Goal: Find contact information: Find contact information

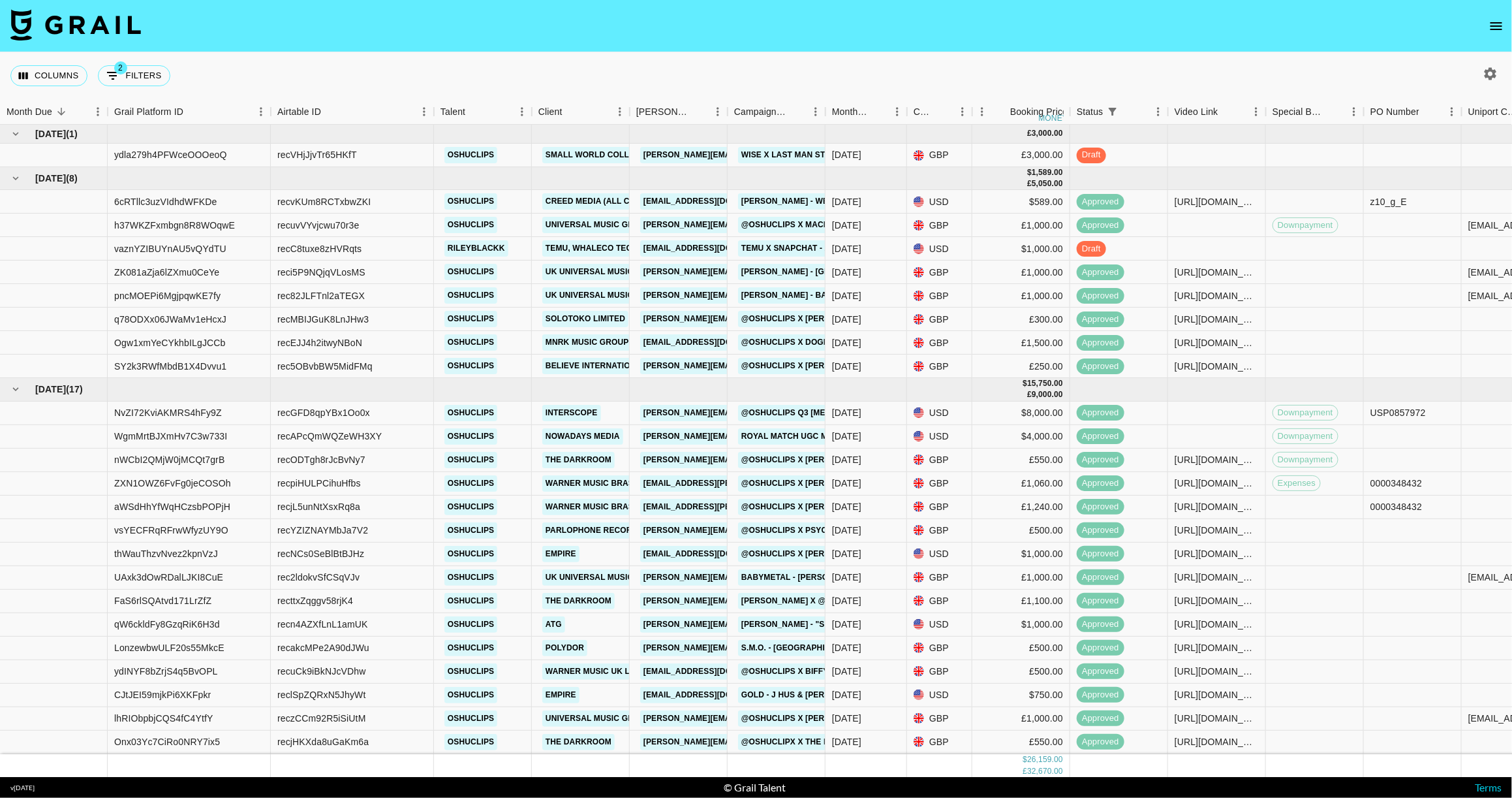
click at [1491, 26] on icon "open drawer" at bounding box center [1496, 26] width 11 height 8
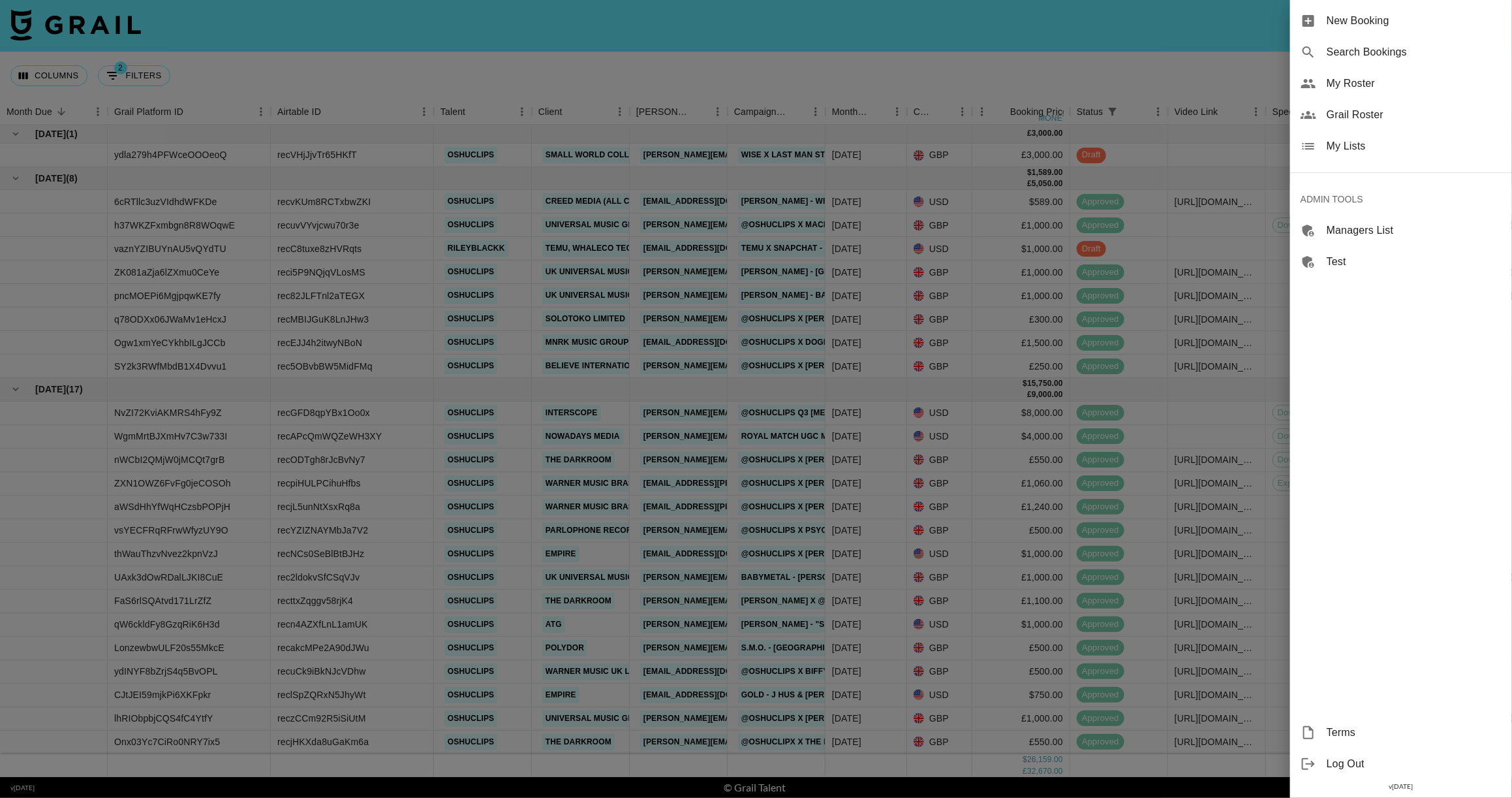
click at [1358, 108] on span "Grail Roster" at bounding box center [1414, 115] width 175 height 16
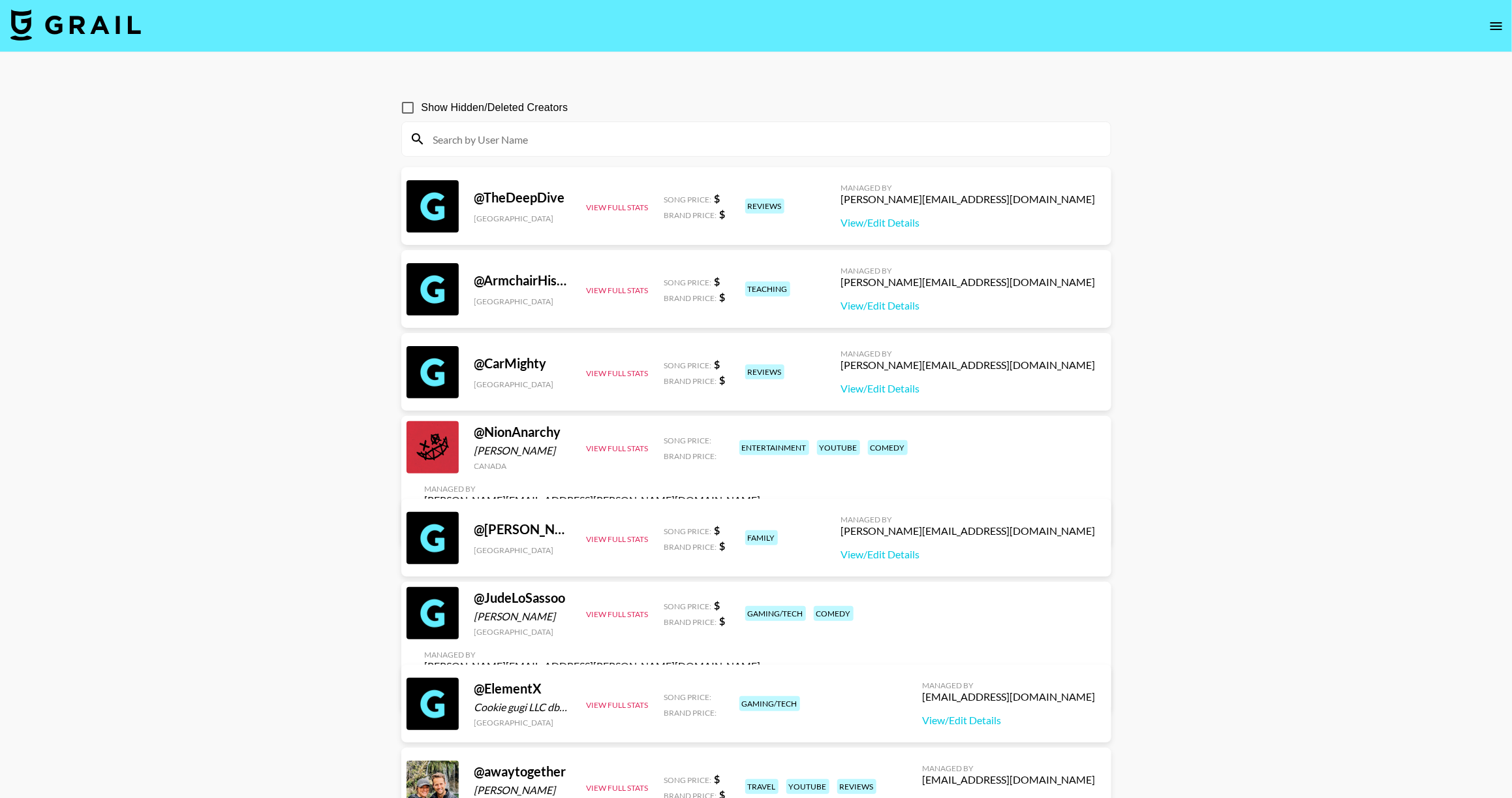
click at [461, 142] on input at bounding box center [764, 140] width 677 height 21
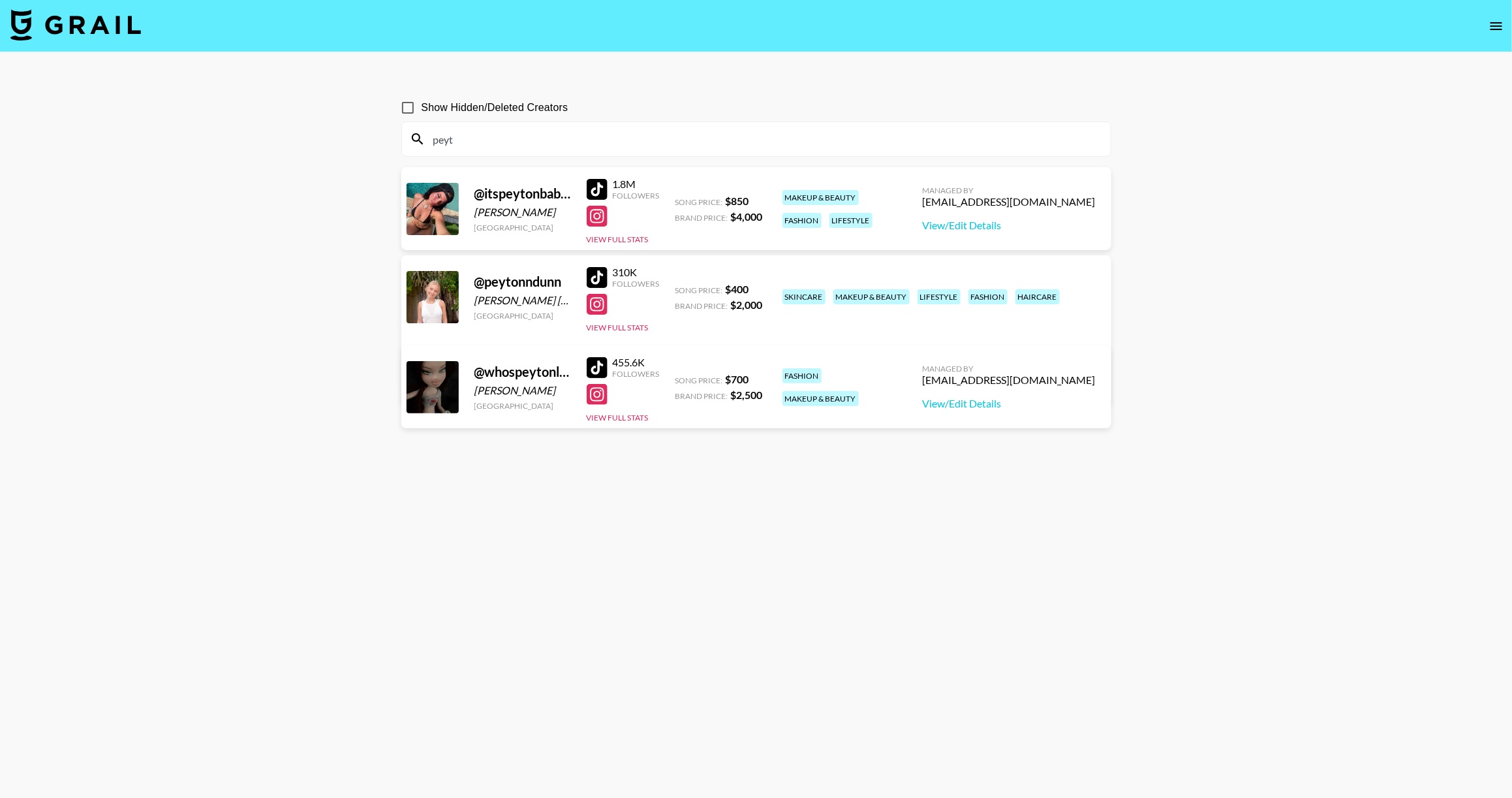
type input "peyt"
click at [1028, 200] on div "[EMAIL_ADDRESS][DOMAIN_NAME]" at bounding box center [1009, 201] width 173 height 13
copy div "[EMAIL_ADDRESS][DOMAIN_NAME]"
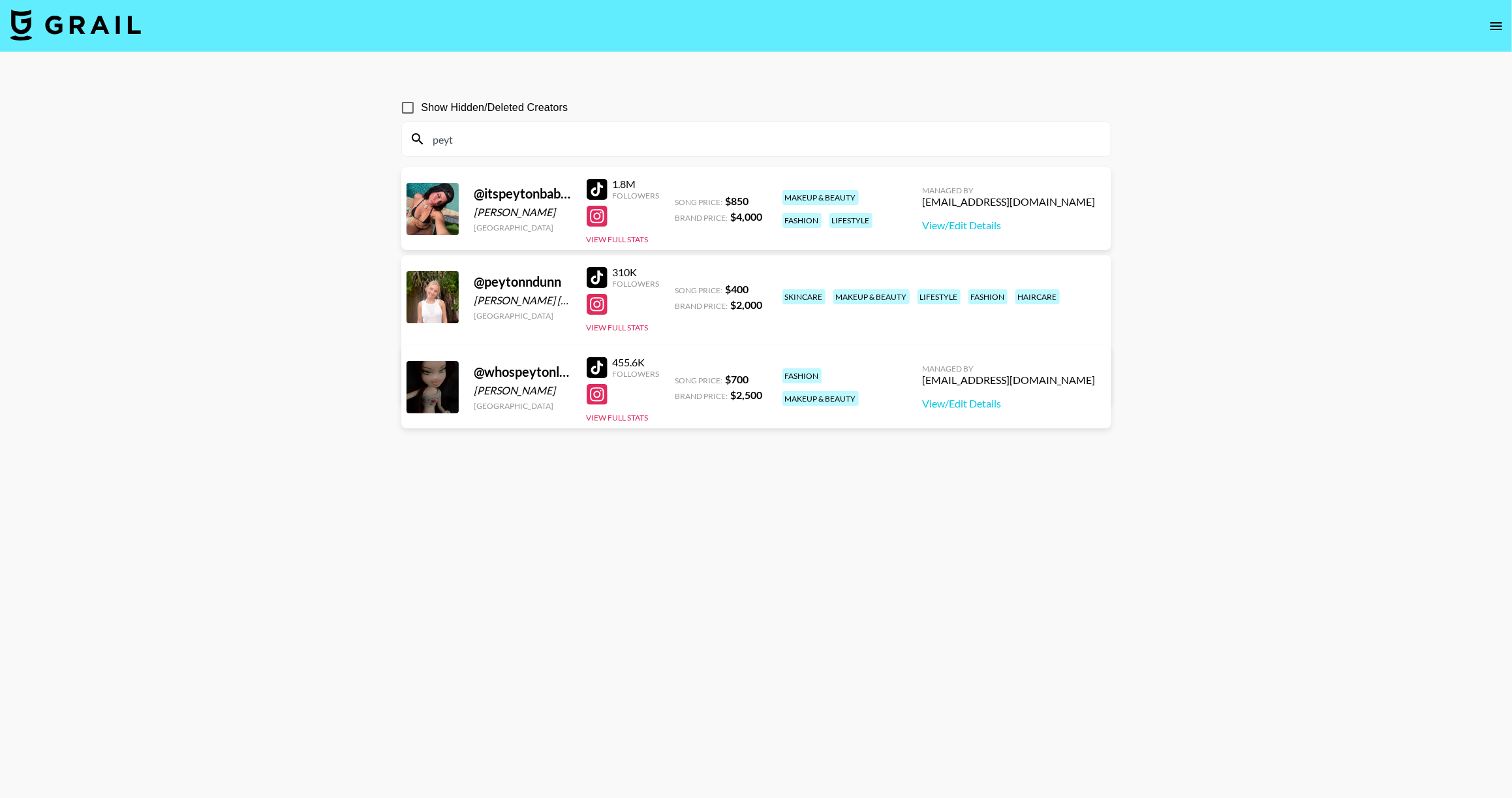
click at [570, 132] on input "peyt" at bounding box center [764, 140] width 677 height 21
click at [571, 132] on input "peyt" at bounding box center [764, 140] width 677 height 21
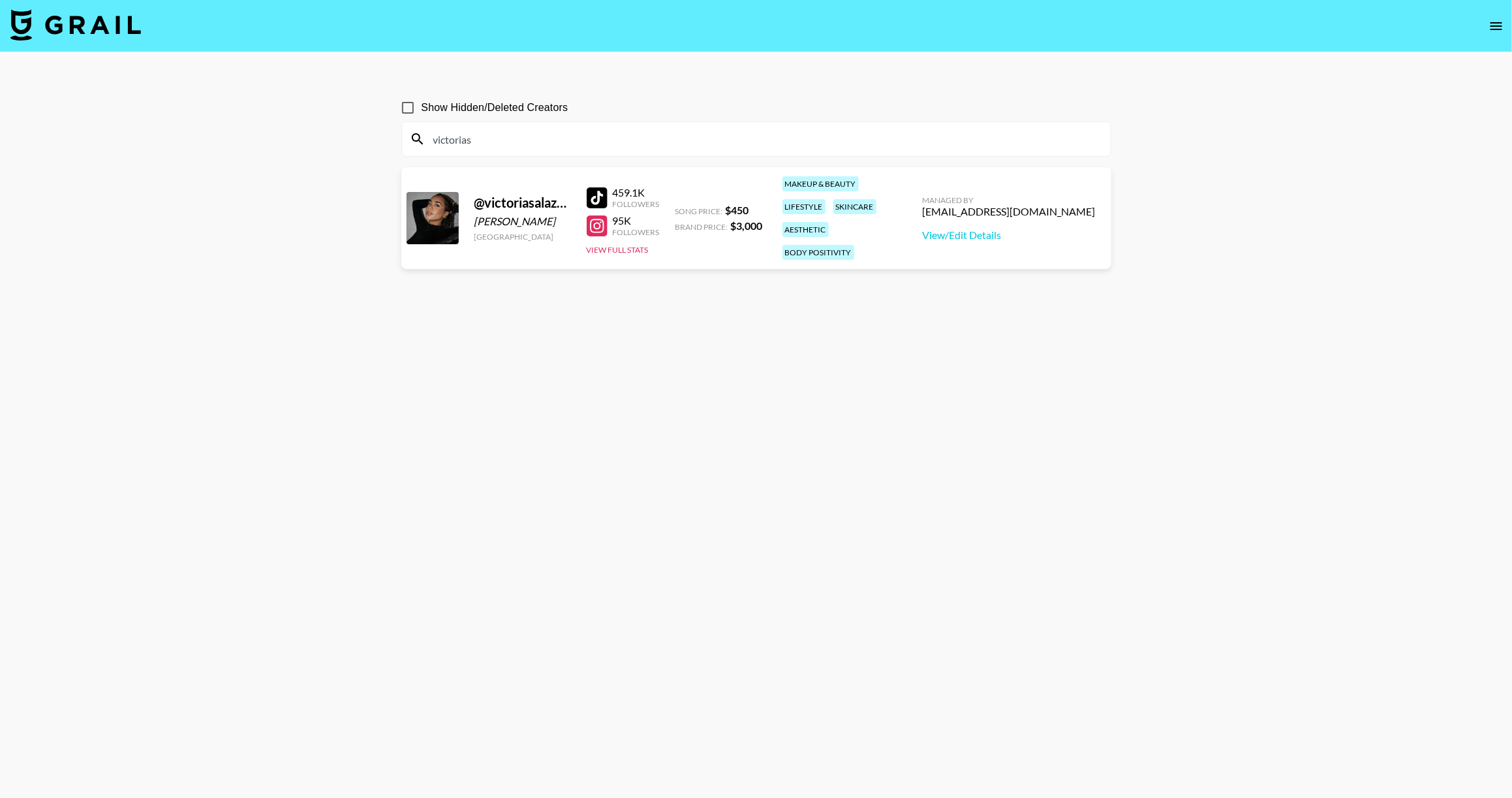
type input "victorias"
click at [1036, 205] on div "[EMAIL_ADDRESS][DOMAIN_NAME]" at bounding box center [1009, 211] width 173 height 13
copy div "[EMAIL_ADDRESS][DOMAIN_NAME]"
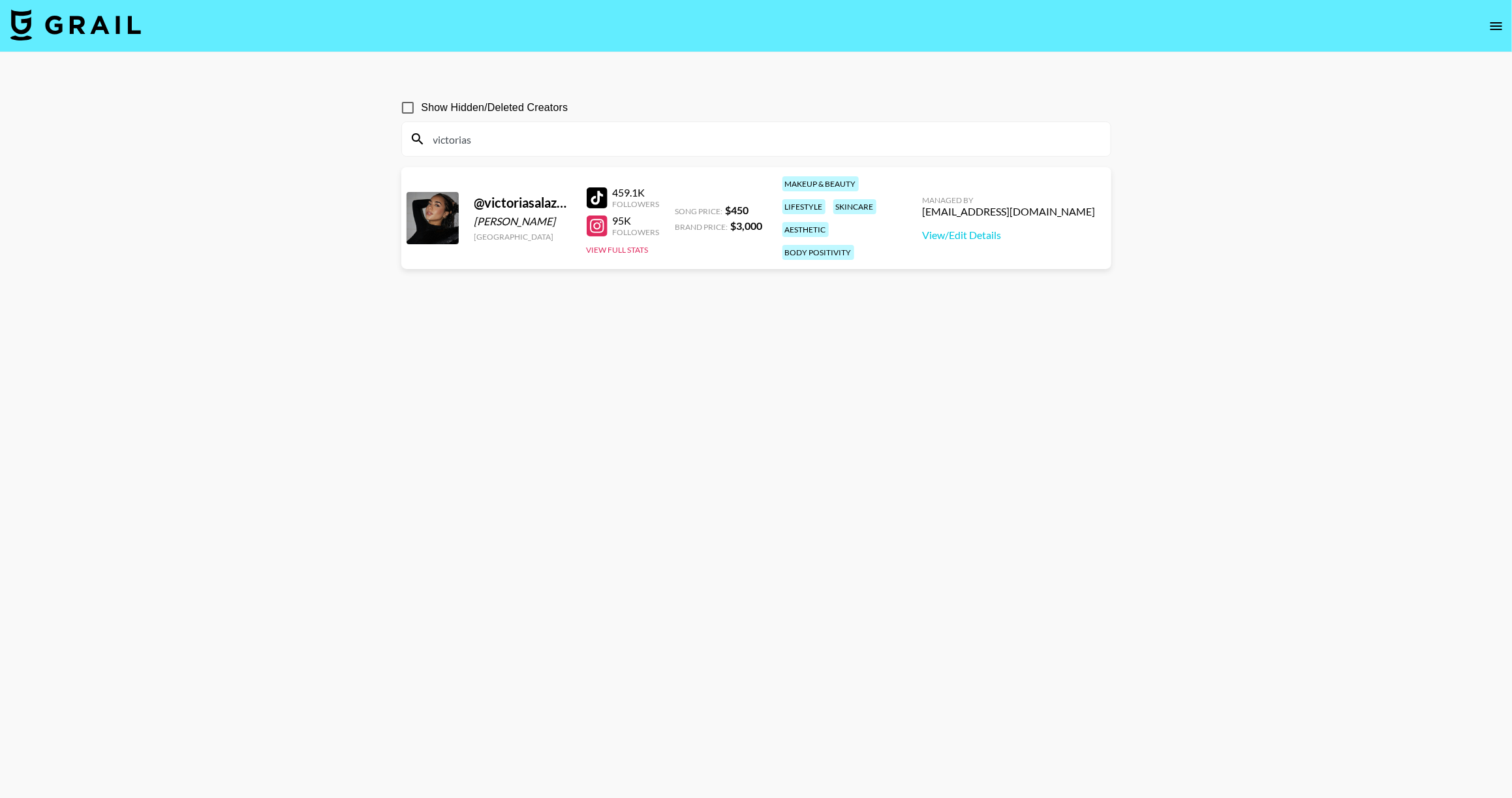
click at [661, 141] on input "victorias" at bounding box center [764, 140] width 677 height 21
type input "pammie_"
click at [1032, 205] on div "[EMAIL_ADDRESS][DOMAIN_NAME]" at bounding box center [1009, 211] width 173 height 13
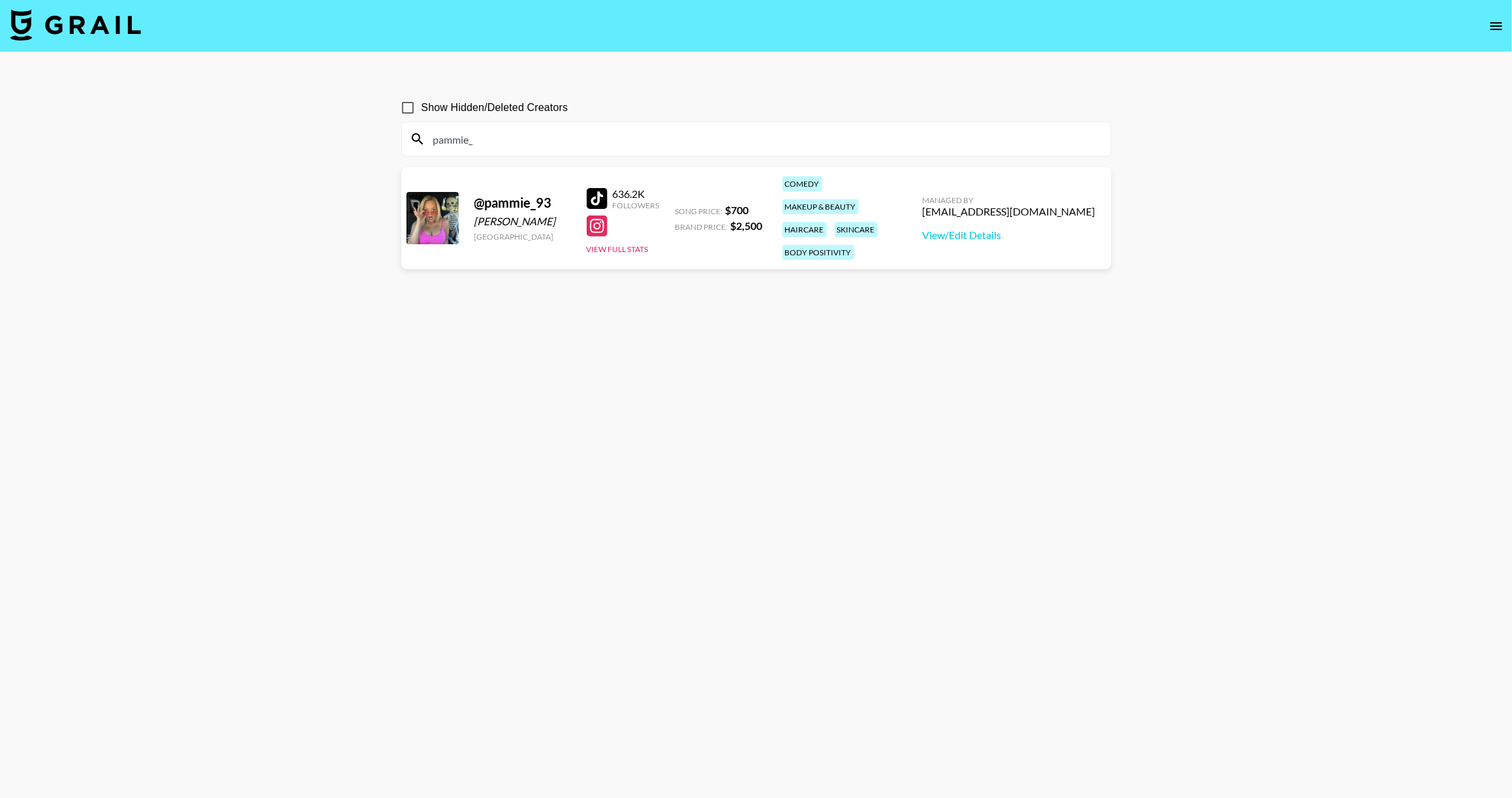
click at [1033, 205] on div "[EMAIL_ADDRESS][DOMAIN_NAME]" at bounding box center [1009, 211] width 173 height 13
copy div "[EMAIL_ADDRESS][DOMAIN_NAME]"
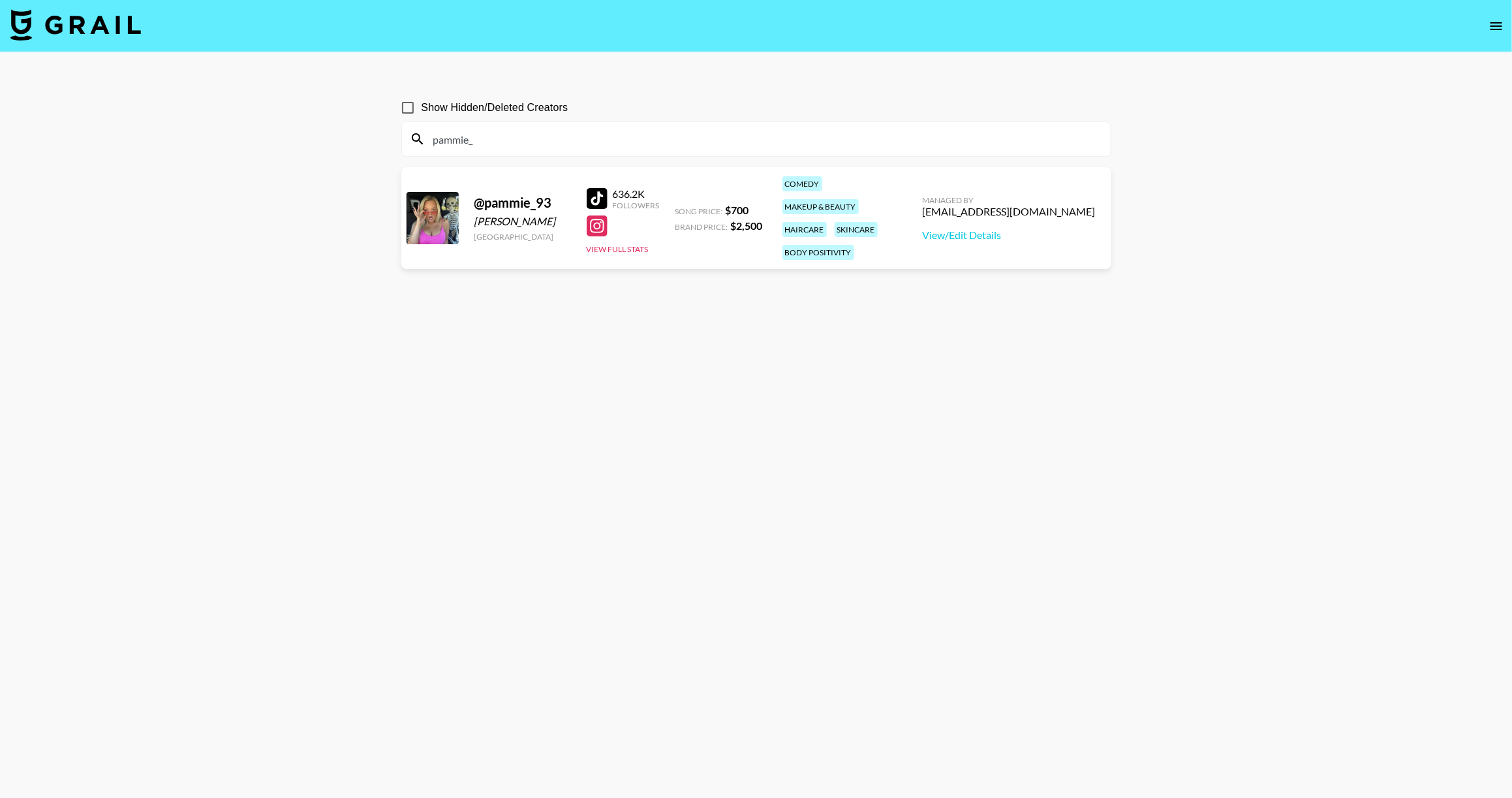
click at [796, 138] on input "pammie_" at bounding box center [764, 140] width 677 height 21
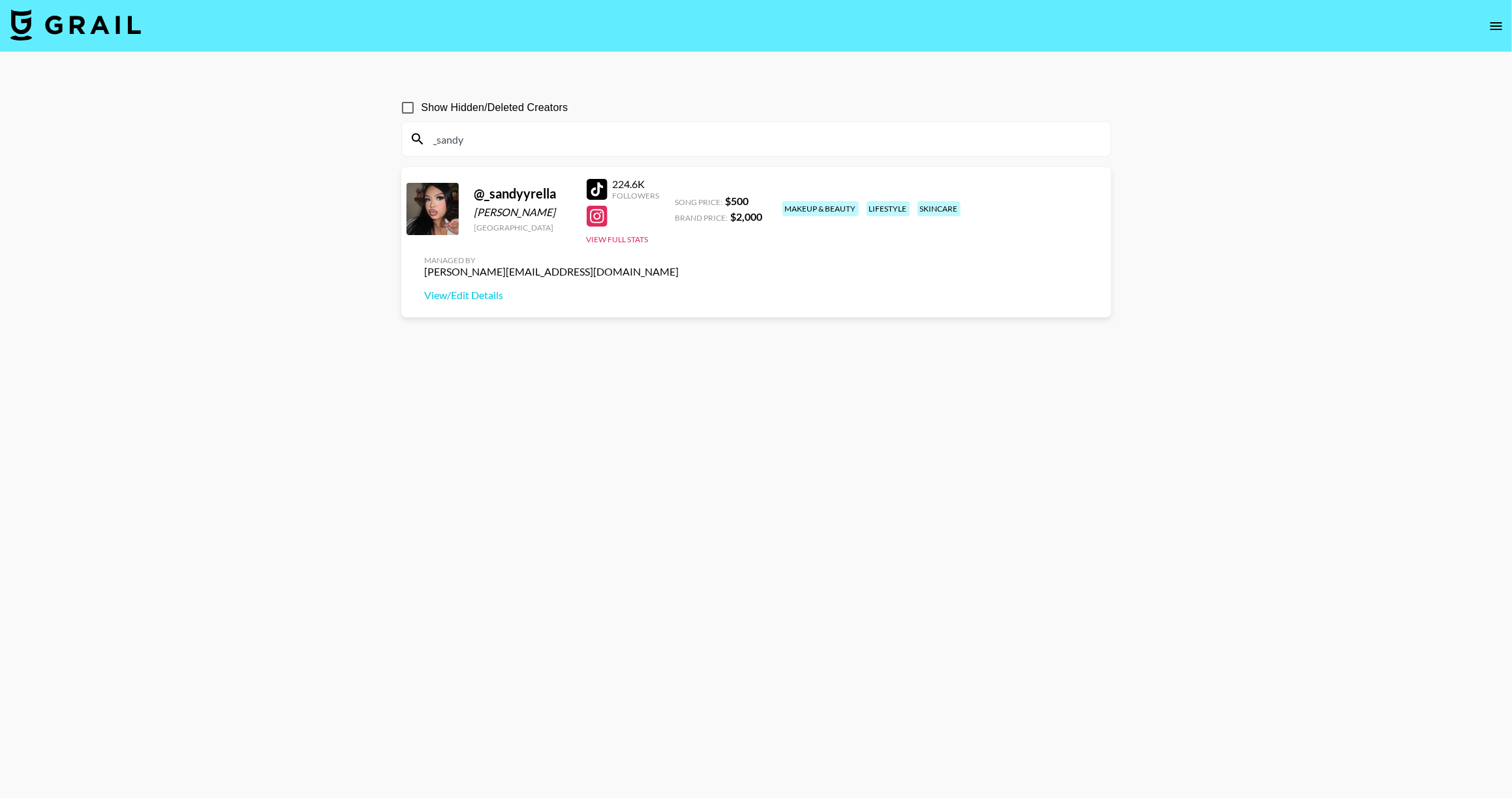
type input "_sandy"
click at [679, 265] on div "[PERSON_NAME][EMAIL_ADDRESS][DOMAIN_NAME]" at bounding box center [552, 271] width 254 height 13
copy div "[PERSON_NAME][EMAIL_ADDRESS][DOMAIN_NAME]"
